Goal: Information Seeking & Learning: Learn about a topic

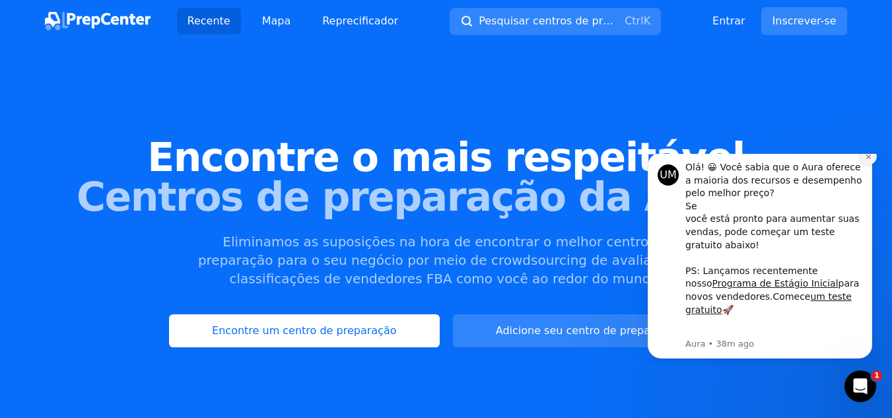
click at [868, 159] on icon "Descartar notificação" at bounding box center [868, 156] width 5 height 5
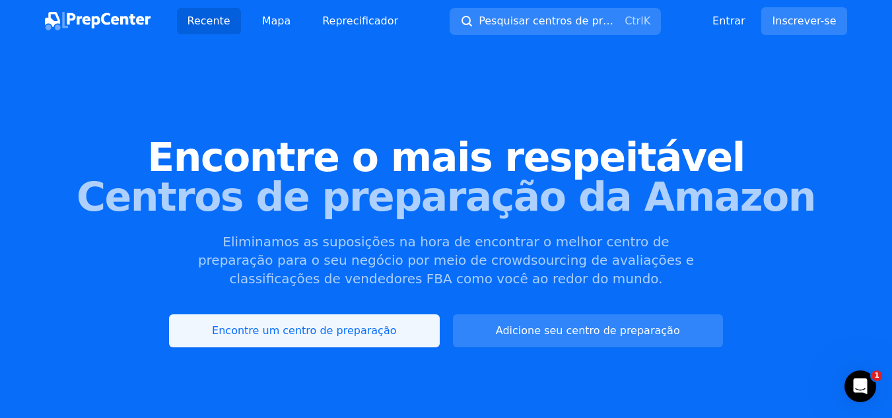
click at [366, 329] on font "Encontre um centro de preparação" at bounding box center [304, 330] width 184 height 13
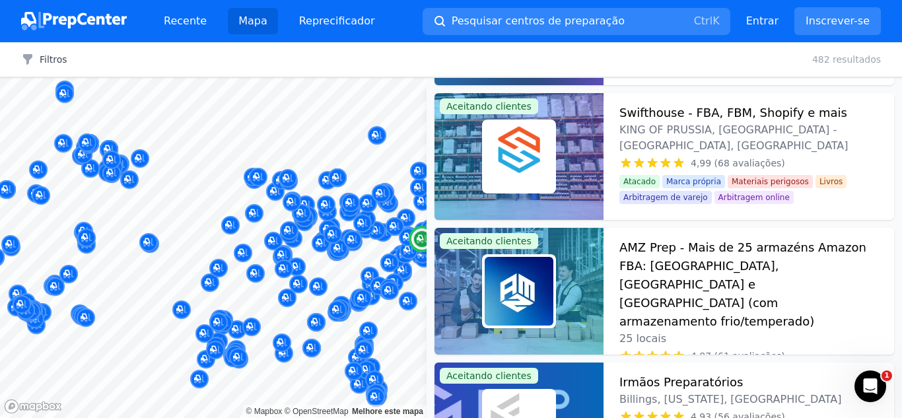
scroll to position [132, 0]
